Goal: Task Accomplishment & Management: Manage account settings

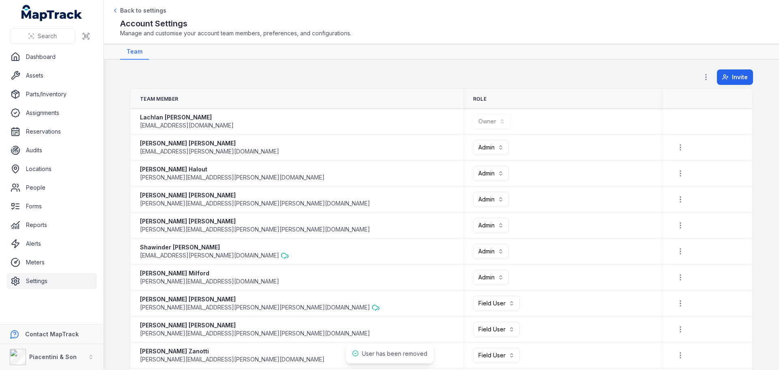
scroll to position [162, 0]
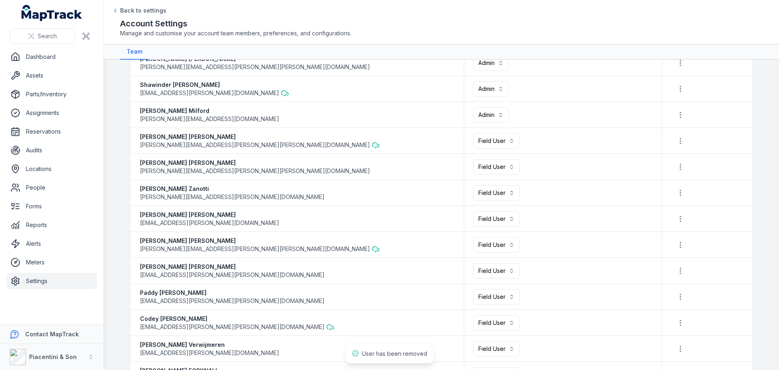
click at [60, 276] on link "Settings" at bounding box center [51, 281] width 90 height 16
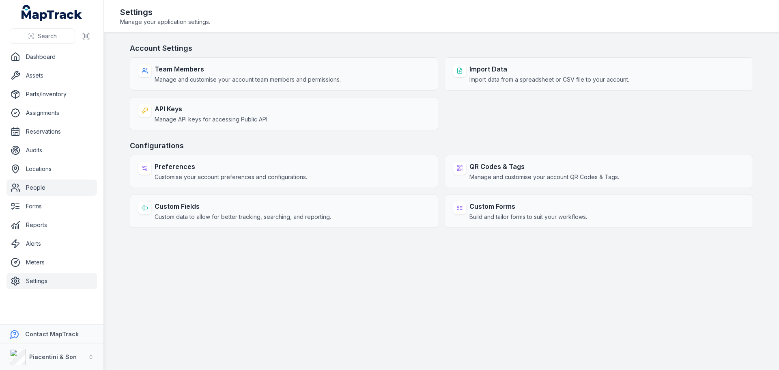
click at [52, 190] on link "People" at bounding box center [51, 187] width 90 height 16
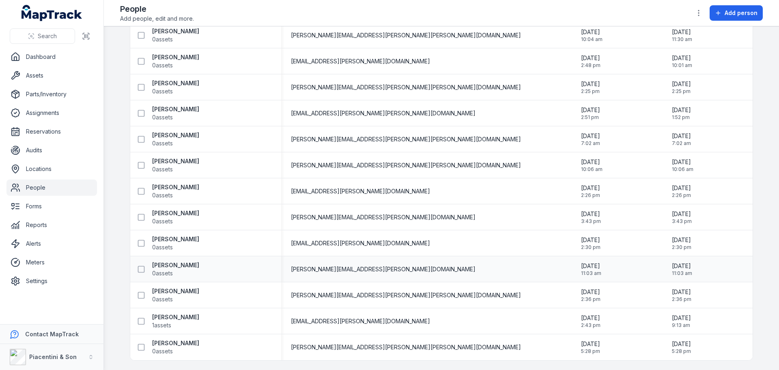
scroll to position [448, 0]
click at [63, 280] on link "Settings" at bounding box center [51, 281] width 90 height 16
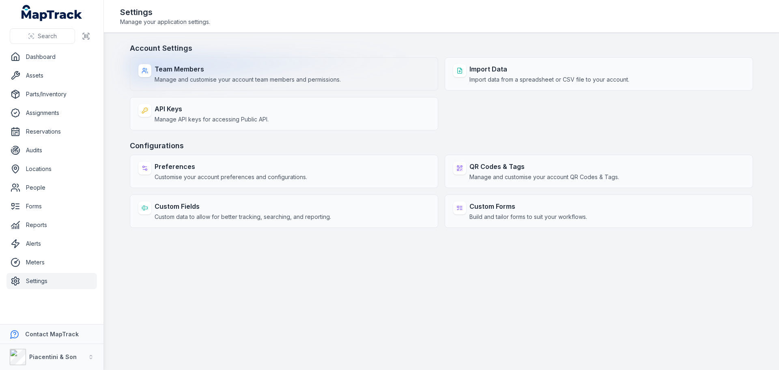
click at [359, 71] on div "Team Members Manage and customise your account team members and permissions." at bounding box center [284, 73] width 308 height 33
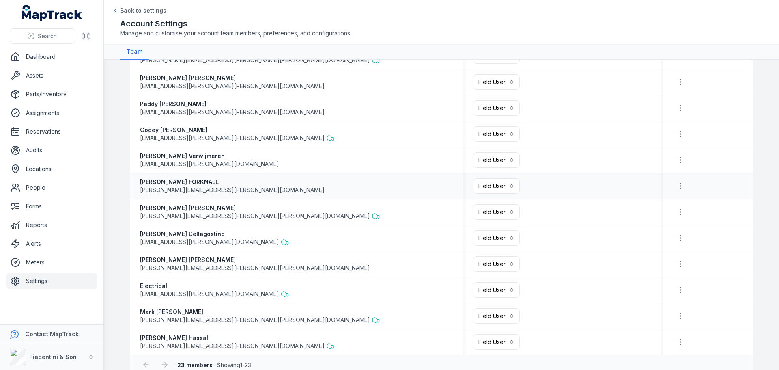
scroll to position [365, 0]
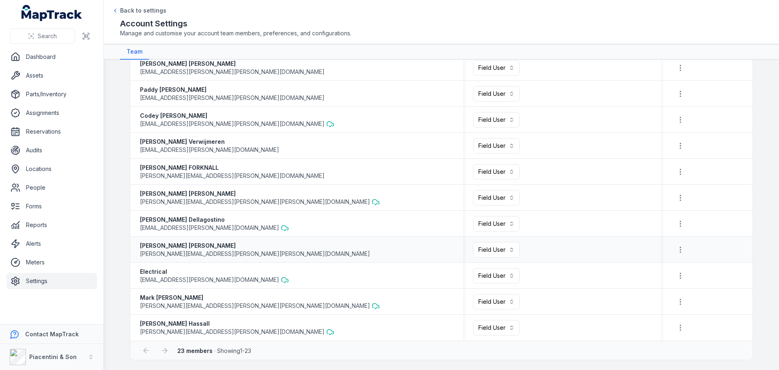
click at [687, 243] on div at bounding box center [708, 249] width 70 height 15
click at [680, 247] on icon "button" at bounding box center [680, 249] width 8 height 8
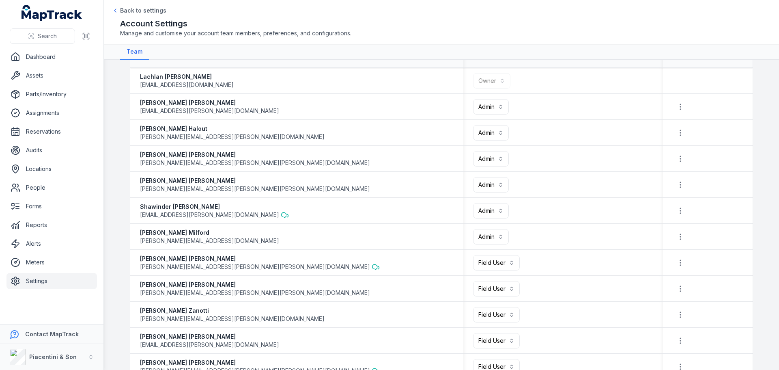
scroll to position [0, 0]
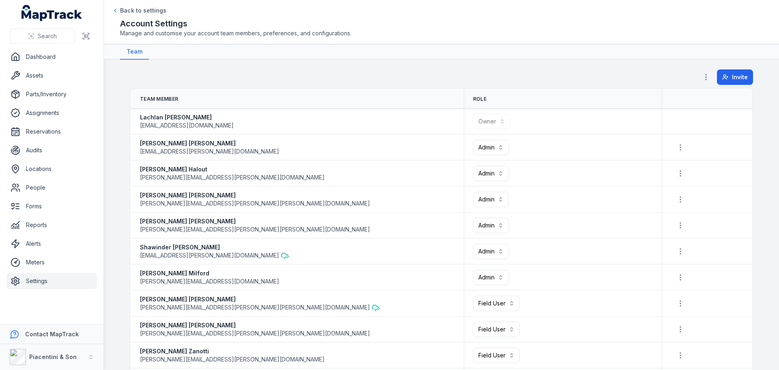
click at [206, 67] on main "**********" at bounding box center [441, 215] width 675 height 310
click at [305, 73] on div "Invite" at bounding box center [441, 78] width 623 height 19
click at [333, 60] on main "**********" at bounding box center [441, 215] width 675 height 310
